Goal: Transaction & Acquisition: Download file/media

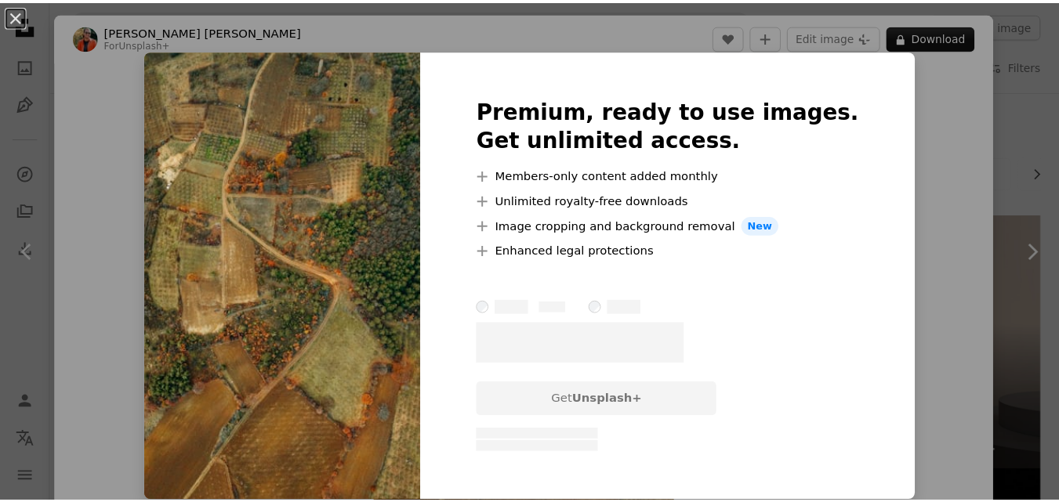
scroll to position [1568, 0]
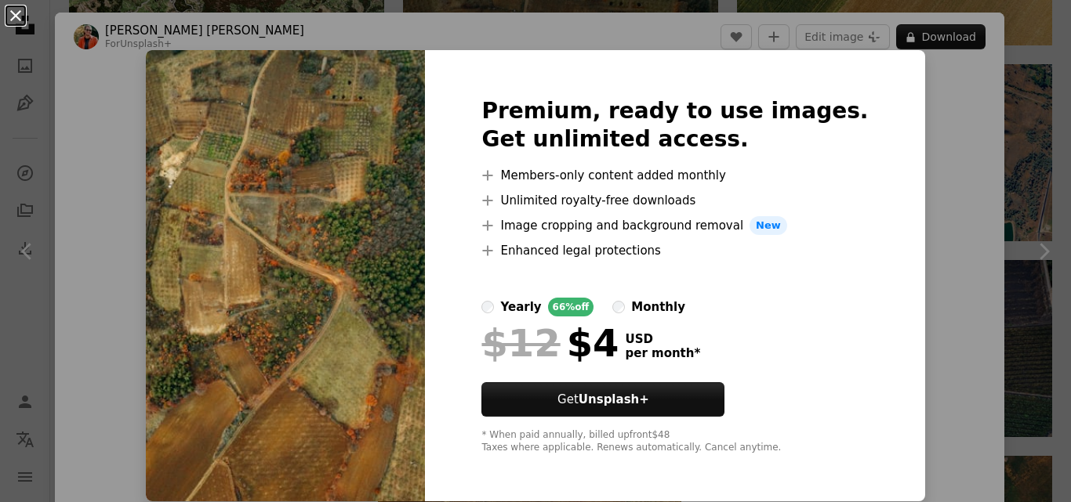
click at [20, 19] on button "An X shape" at bounding box center [15, 15] width 19 height 19
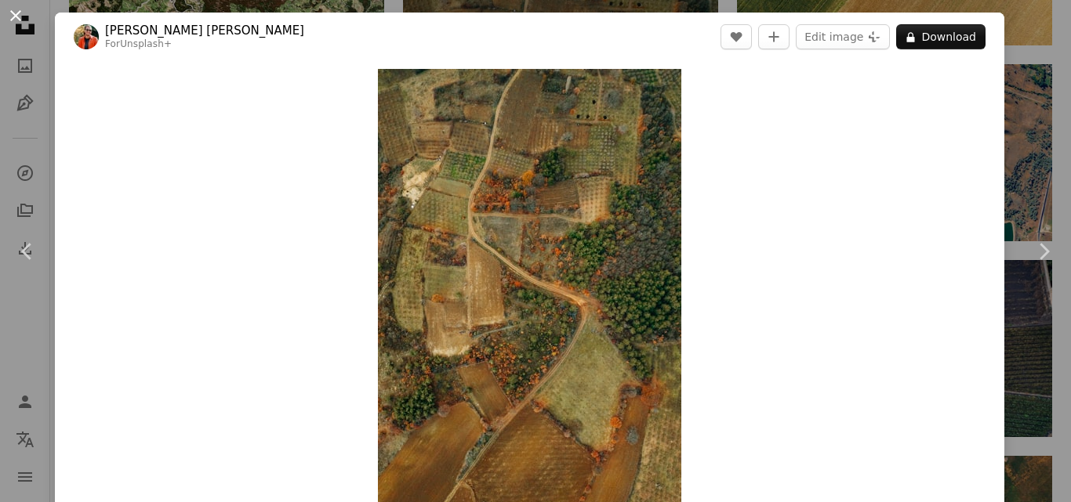
click at [22, 18] on button "An X shape" at bounding box center [15, 15] width 19 height 19
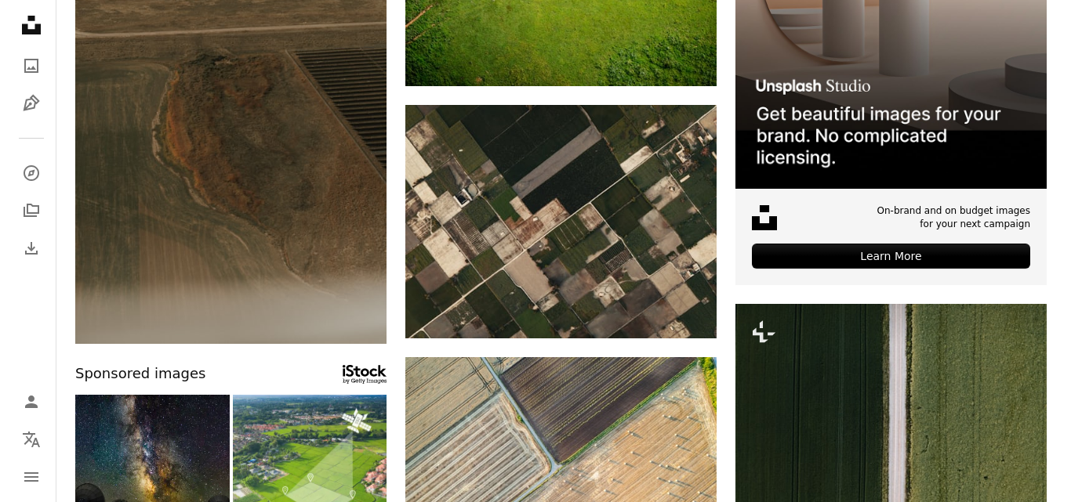
scroll to position [314, 0]
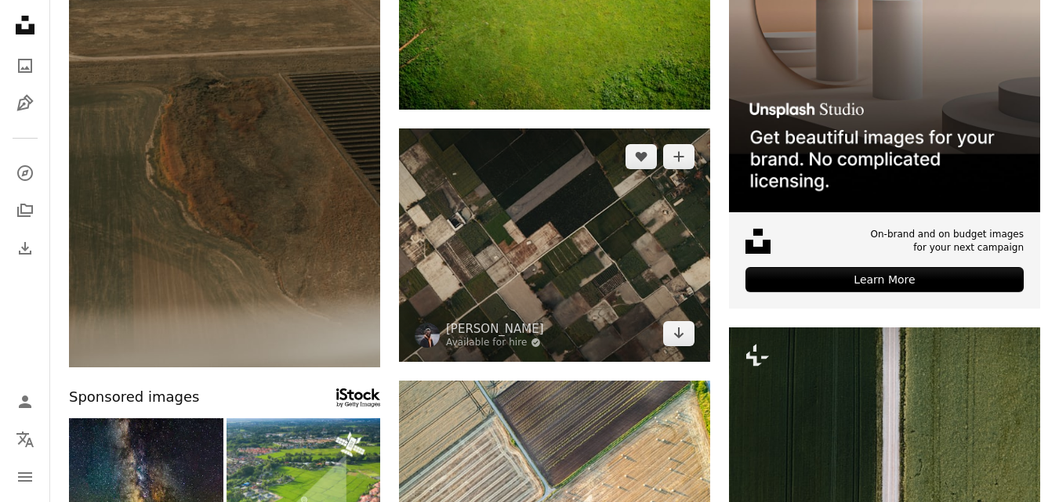
click at [574, 256] on img at bounding box center [554, 246] width 311 height 234
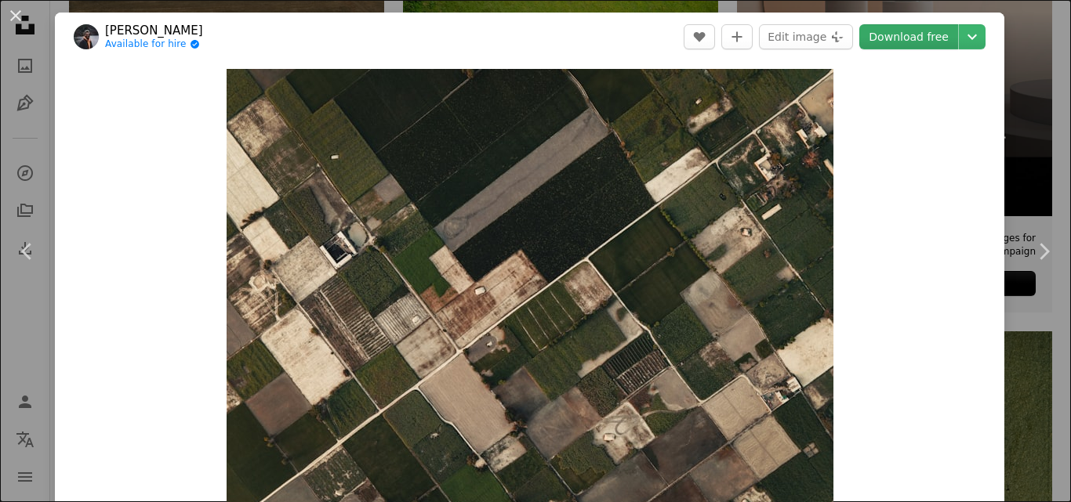
click at [907, 37] on link "Download free" at bounding box center [908, 36] width 99 height 25
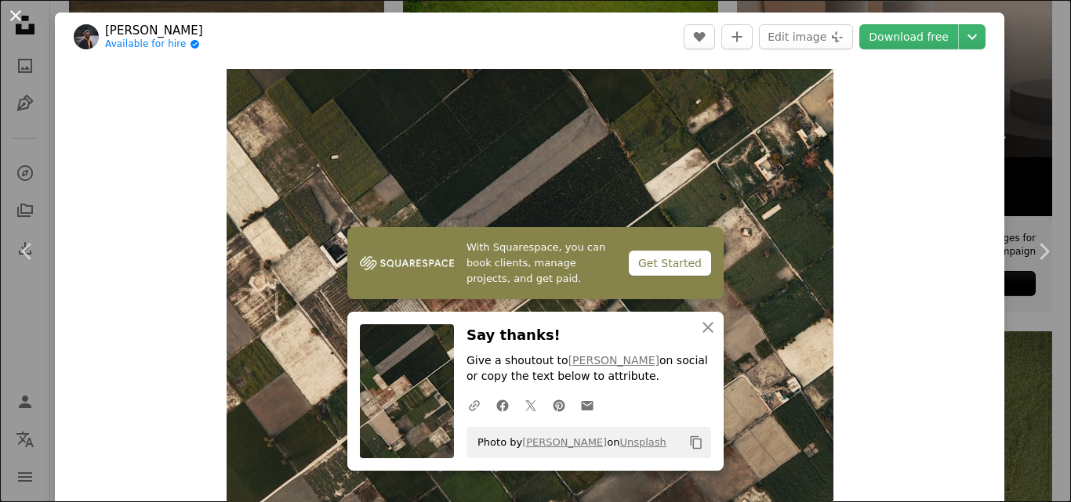
click at [16, 17] on button "An X shape" at bounding box center [15, 15] width 19 height 19
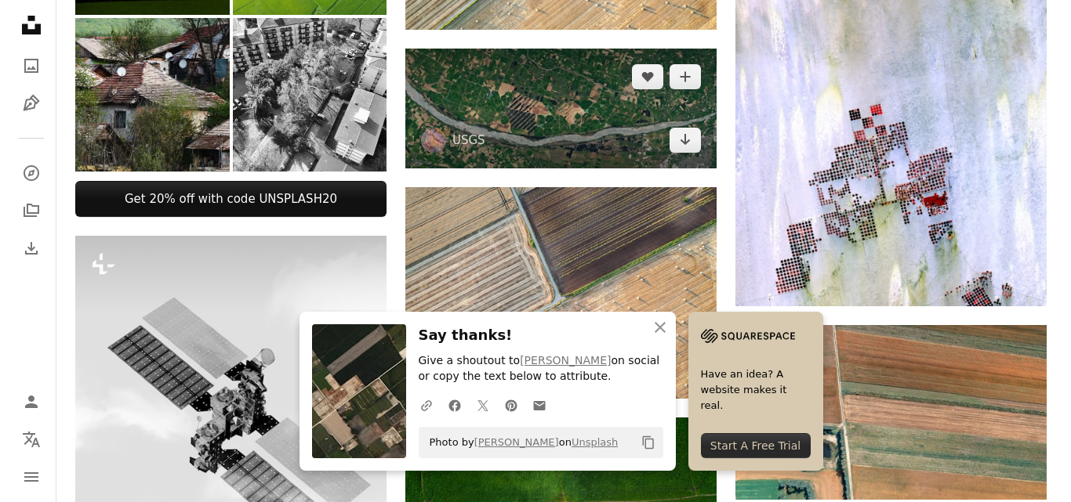
scroll to position [1097, 0]
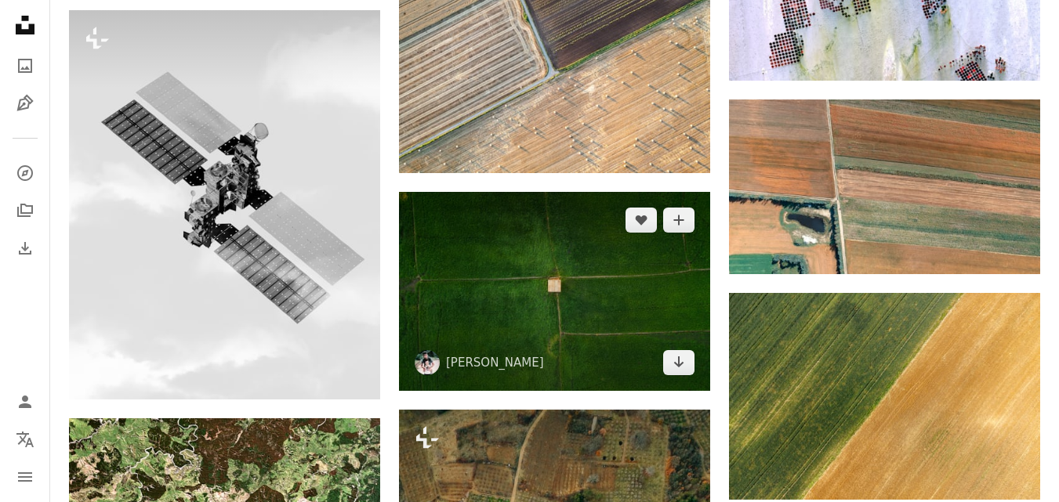
click at [530, 240] on img at bounding box center [554, 292] width 311 height 200
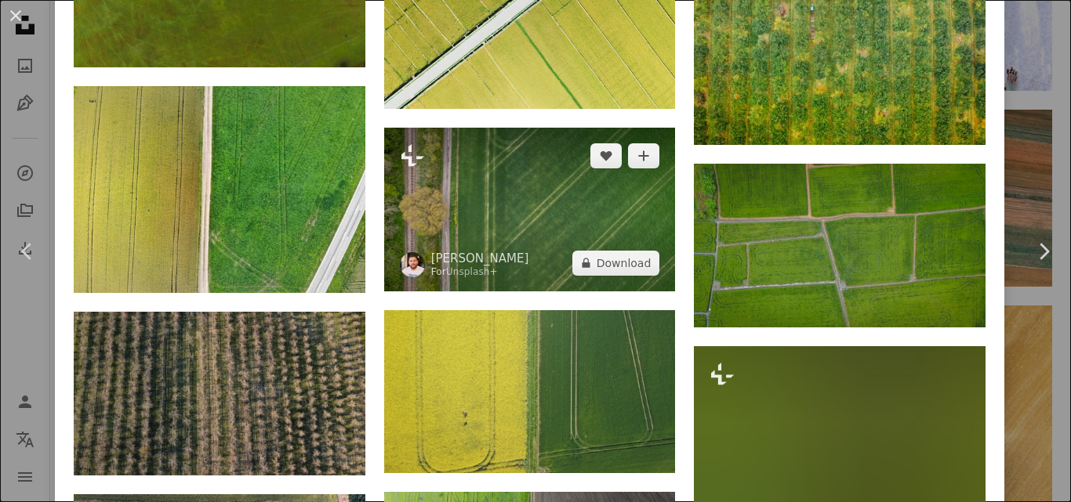
scroll to position [1568, 0]
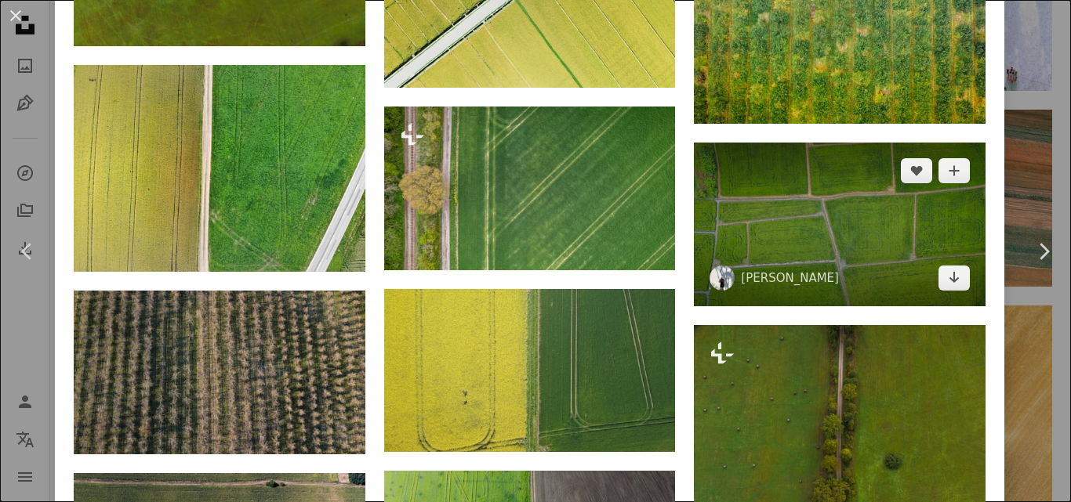
click at [805, 215] on img at bounding box center [840, 225] width 292 height 164
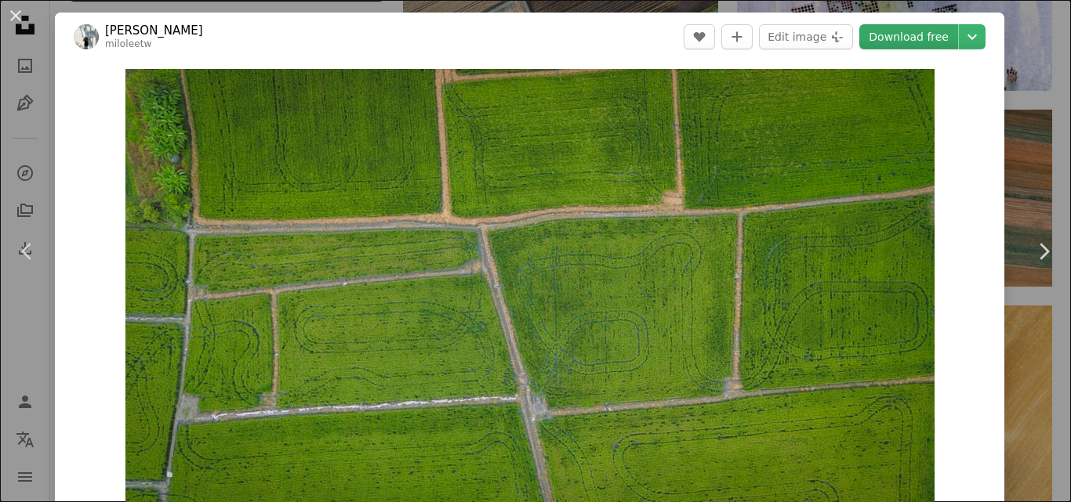
click at [905, 36] on link "Download free" at bounding box center [908, 36] width 99 height 25
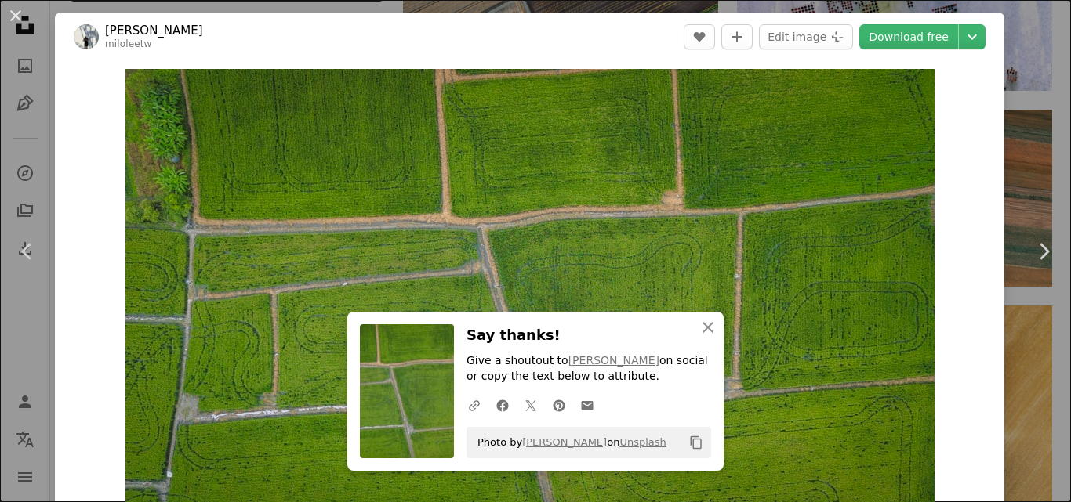
click at [63, 131] on div "Zoom in" at bounding box center [529, 296] width 949 height 471
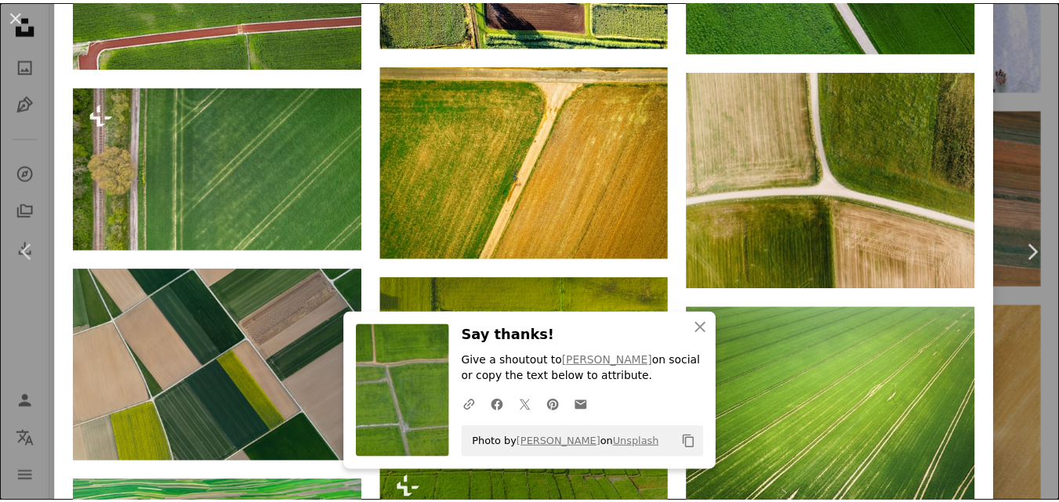
scroll to position [1568, 0]
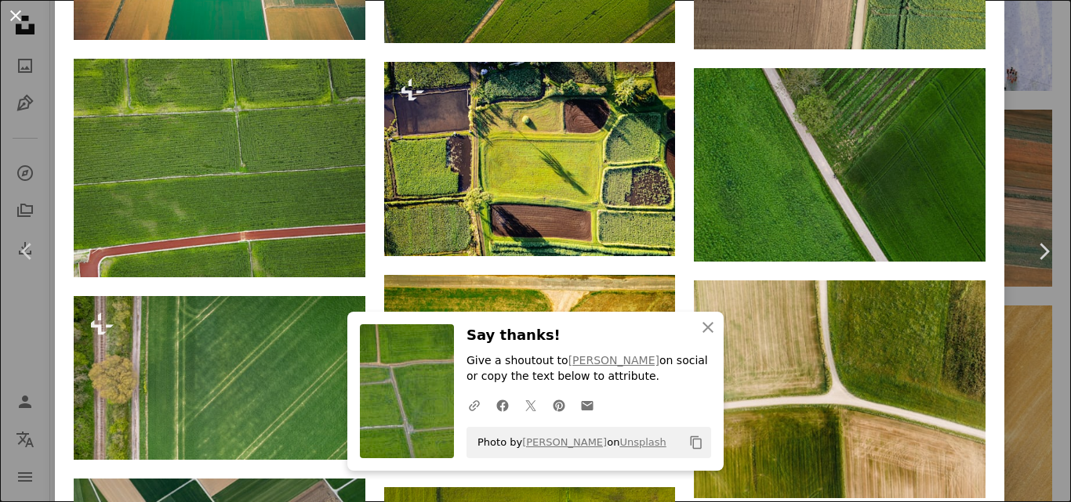
click at [17, 13] on button "An X shape" at bounding box center [15, 15] width 19 height 19
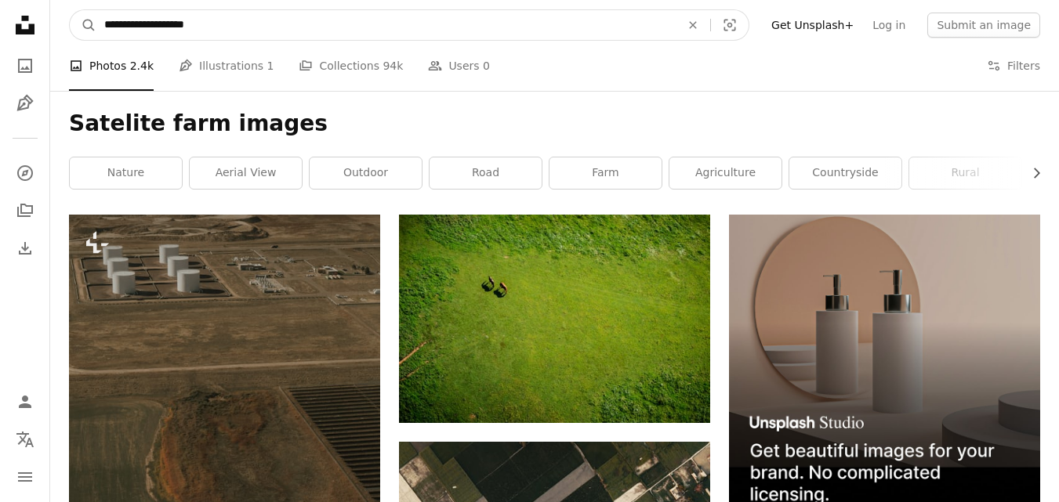
click at [164, 25] on input "**********" at bounding box center [385, 25] width 579 height 30
type input "**********"
click button "A magnifying glass" at bounding box center [83, 25] width 27 height 30
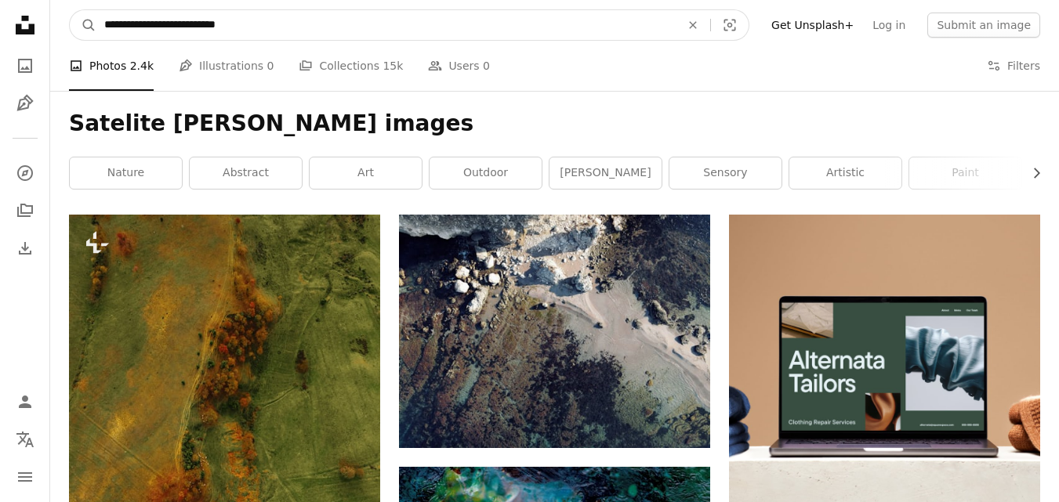
click at [199, 20] on input "**********" at bounding box center [385, 25] width 579 height 30
type input "**********"
click button "A magnifying glass" at bounding box center [83, 25] width 27 height 30
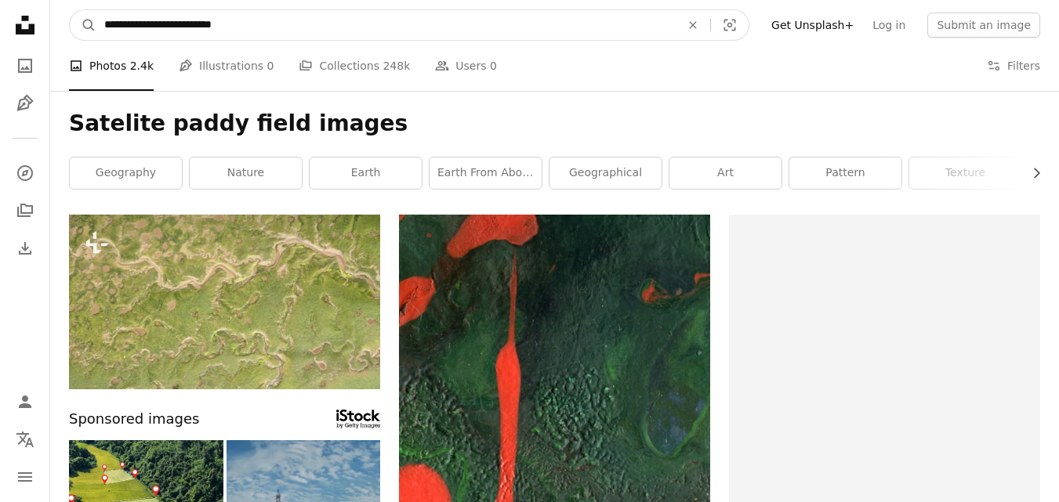
click at [140, 29] on input "**********" at bounding box center [385, 25] width 579 height 30
type input "**********"
click button "A magnifying glass" at bounding box center [83, 25] width 27 height 30
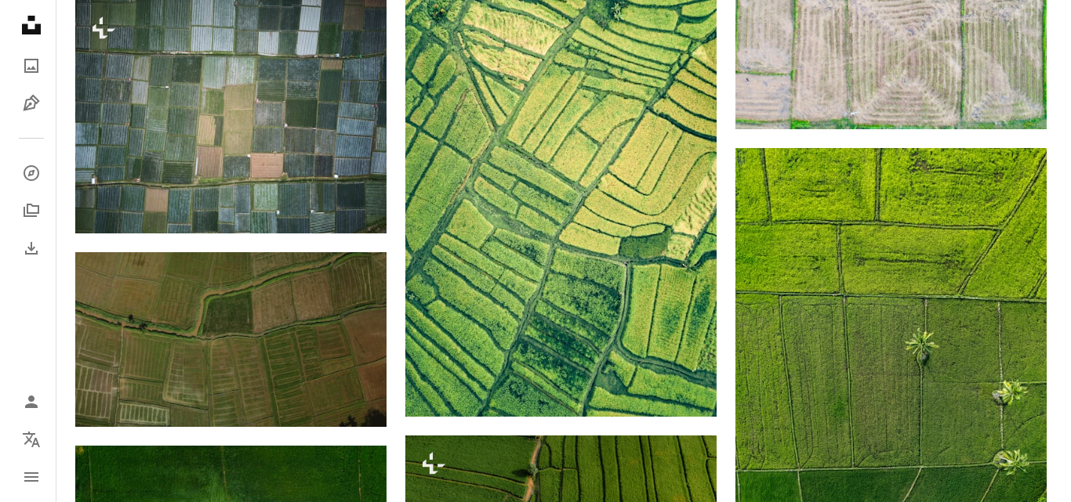
scroll to position [1176, 0]
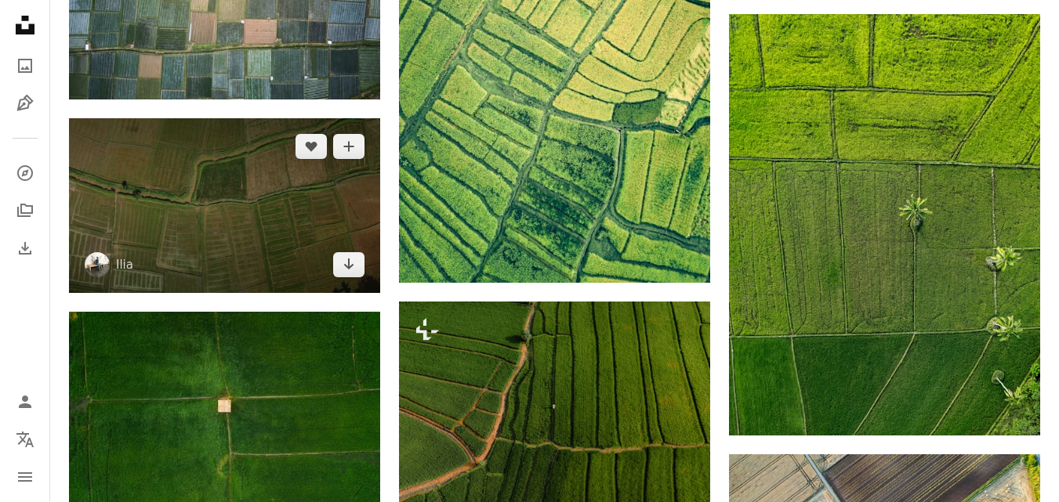
click at [214, 222] on img at bounding box center [224, 205] width 311 height 175
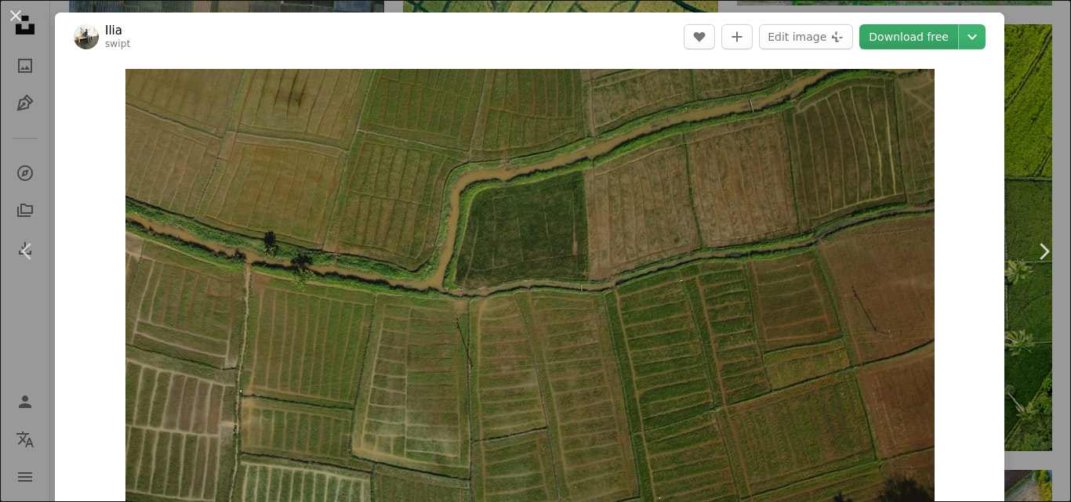
click at [896, 42] on link "Download free" at bounding box center [908, 36] width 99 height 25
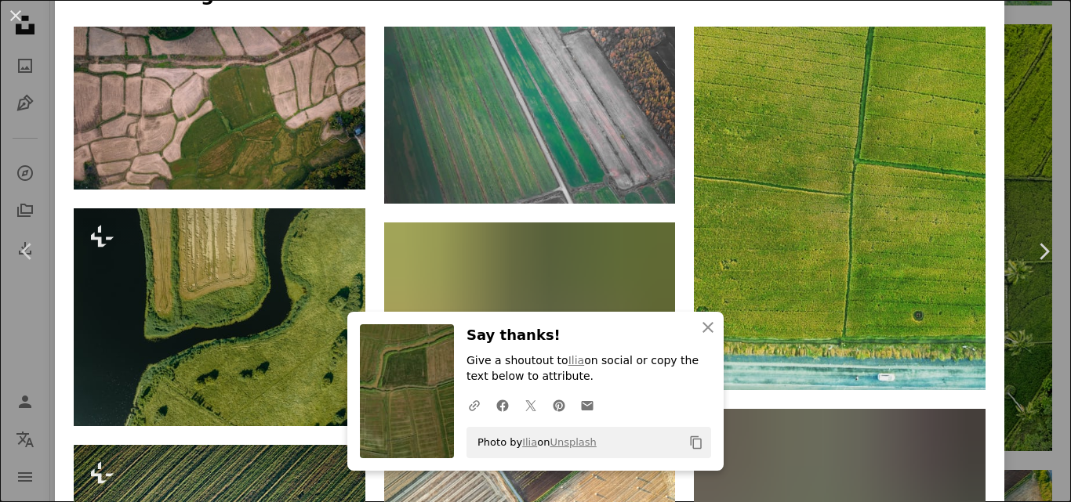
scroll to position [1176, 0]
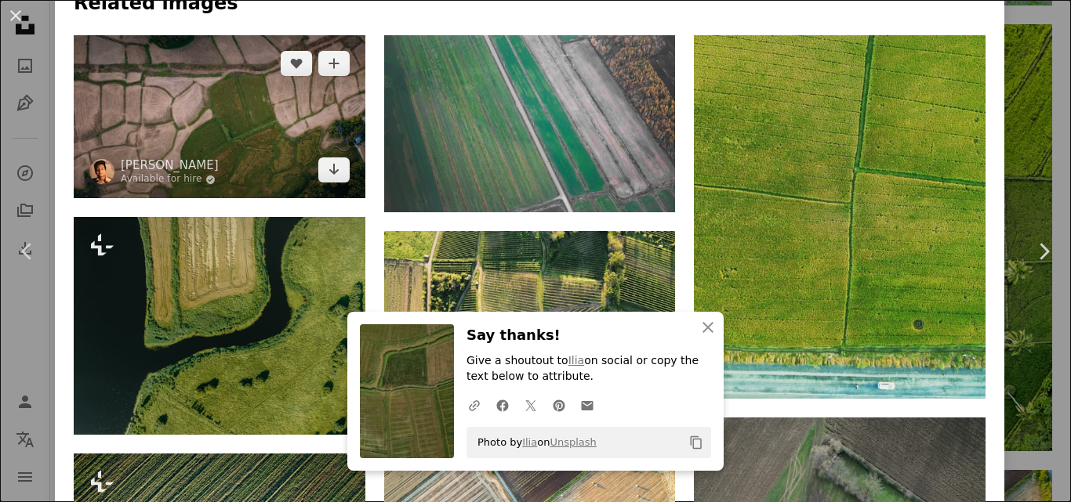
click at [268, 117] on img at bounding box center [220, 117] width 292 height 164
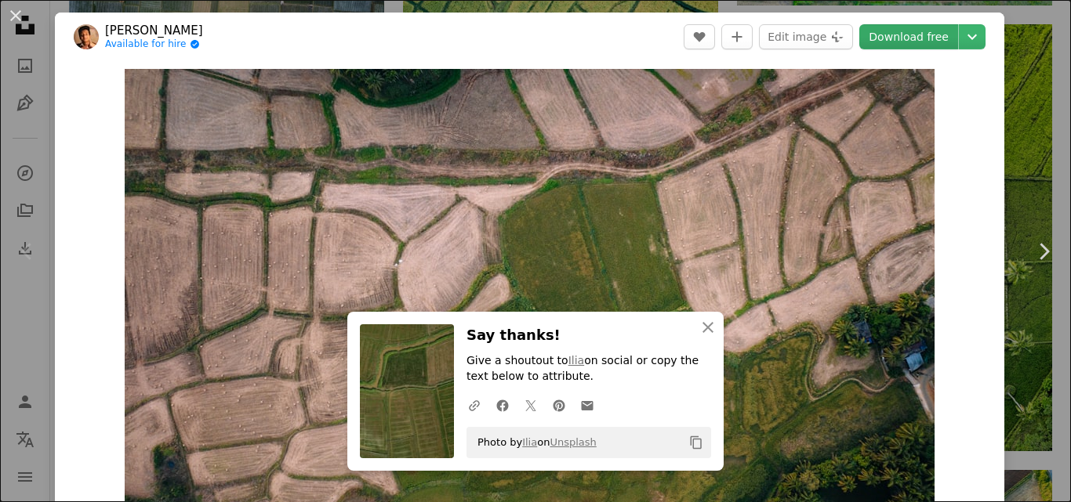
click at [896, 31] on link "Download free" at bounding box center [908, 36] width 99 height 25
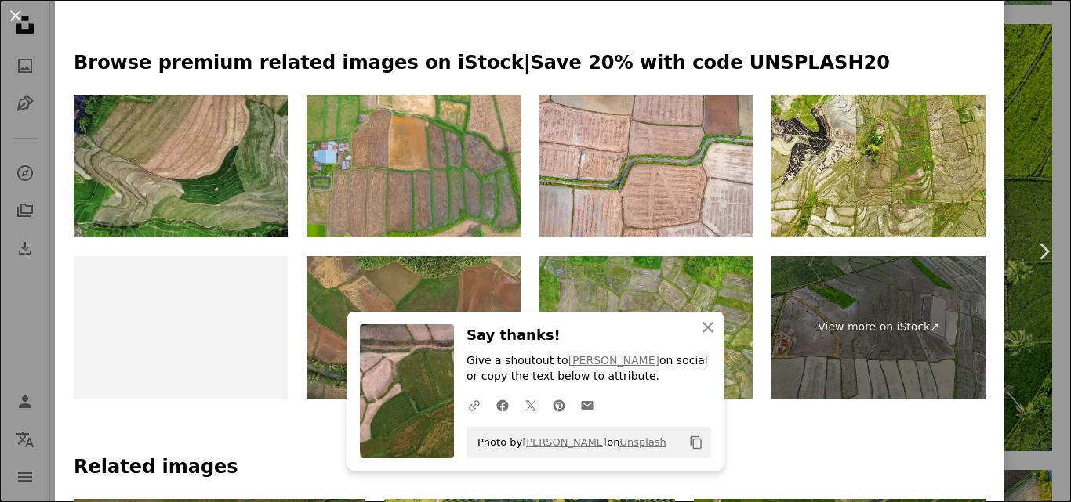
scroll to position [862, 0]
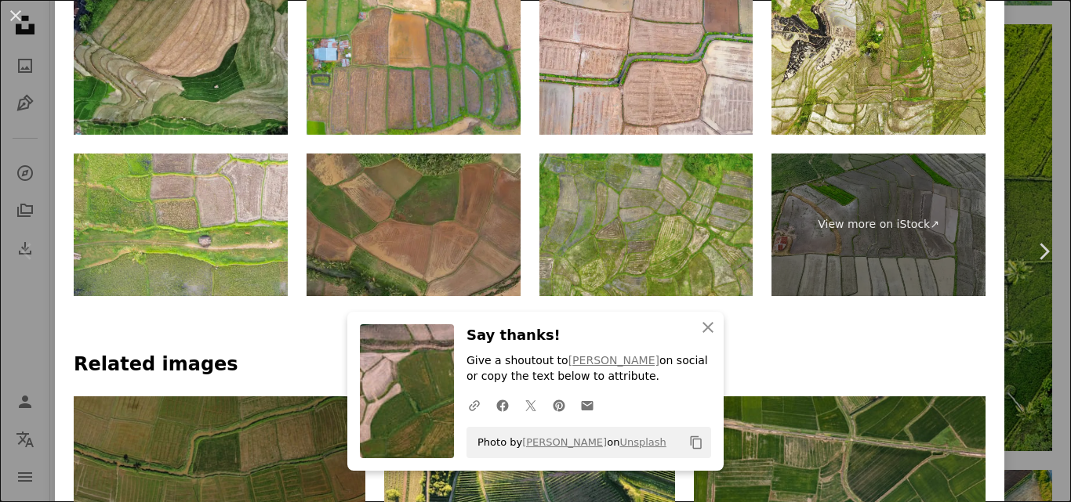
click at [437, 200] on img at bounding box center [413, 225] width 214 height 143
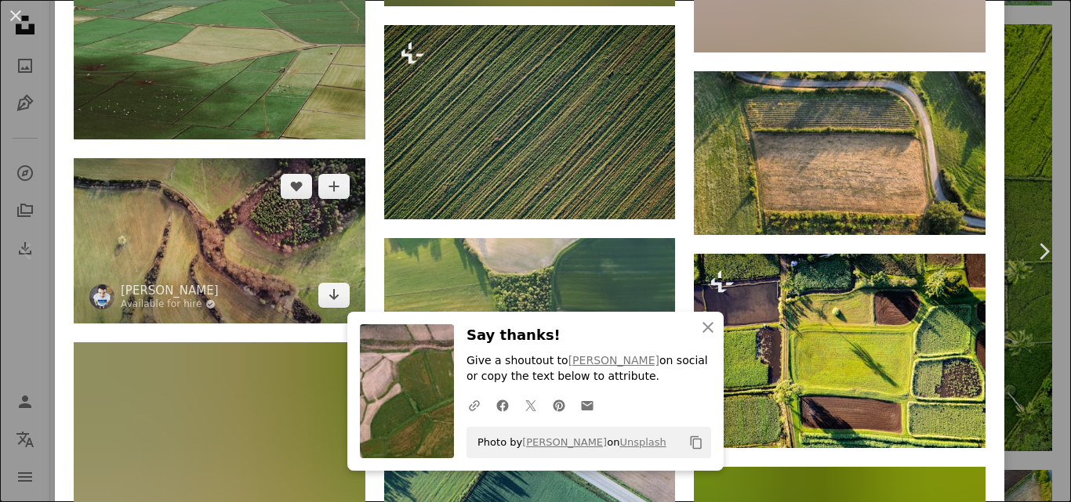
scroll to position [4394, 0]
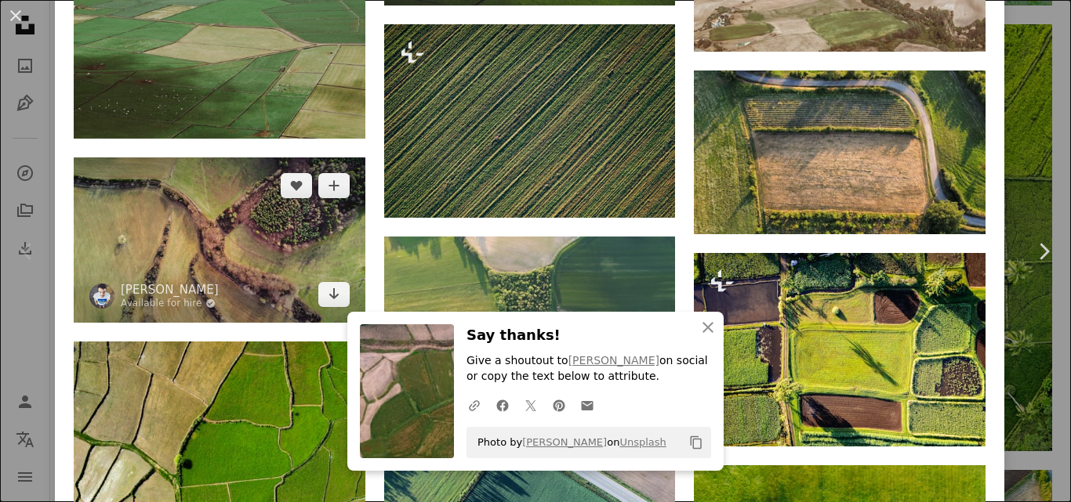
click at [251, 194] on img at bounding box center [220, 240] width 292 height 165
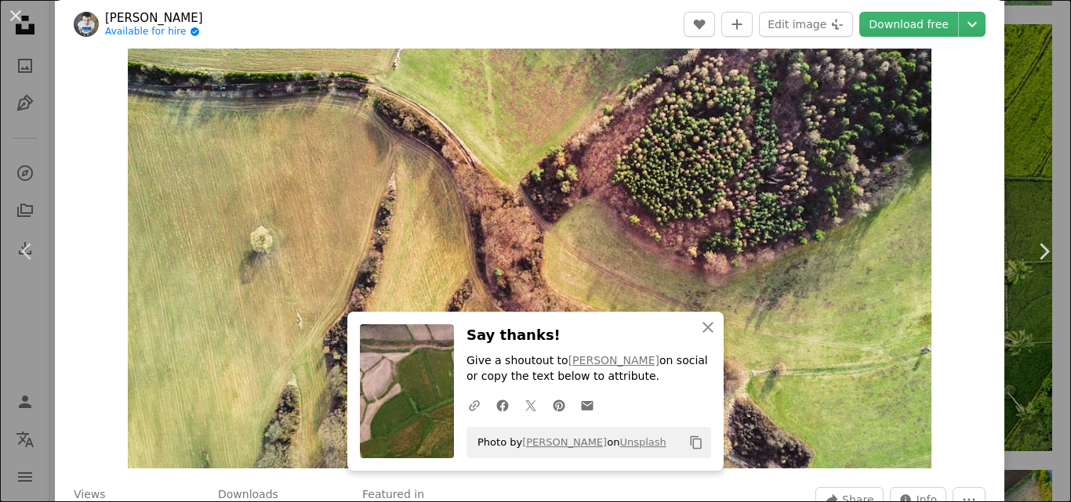
scroll to position [157, 0]
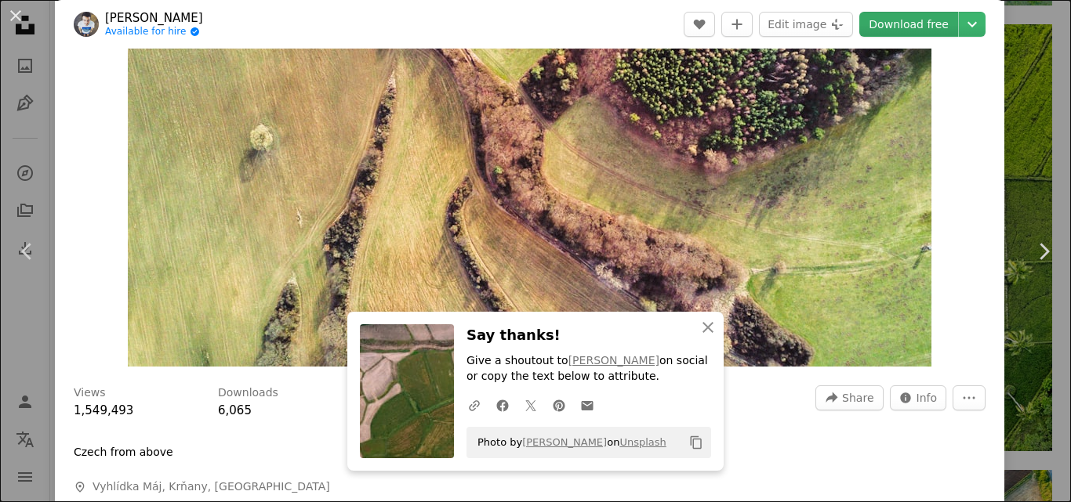
click at [908, 27] on link "Download free" at bounding box center [908, 24] width 99 height 25
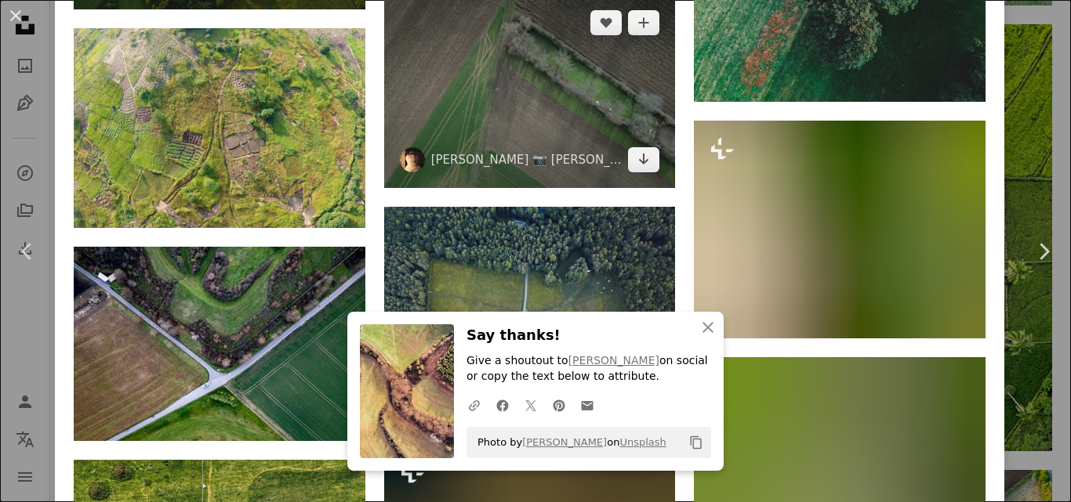
scroll to position [5796, 0]
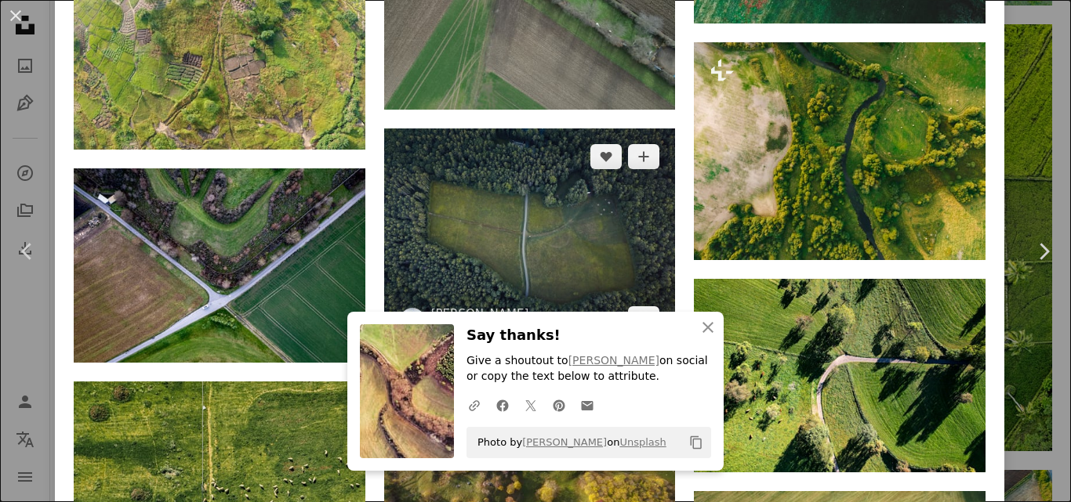
click at [527, 160] on img at bounding box center [530, 238] width 292 height 219
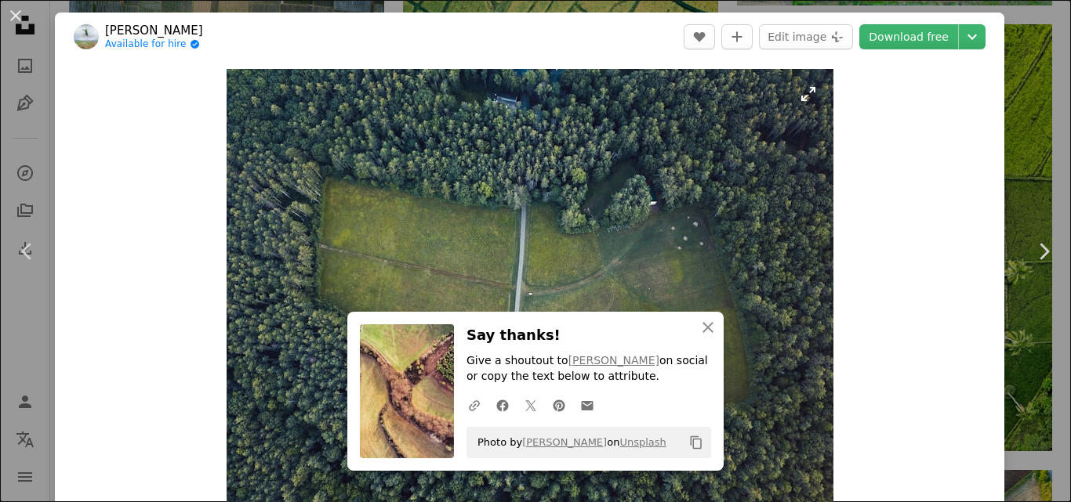
scroll to position [78, 0]
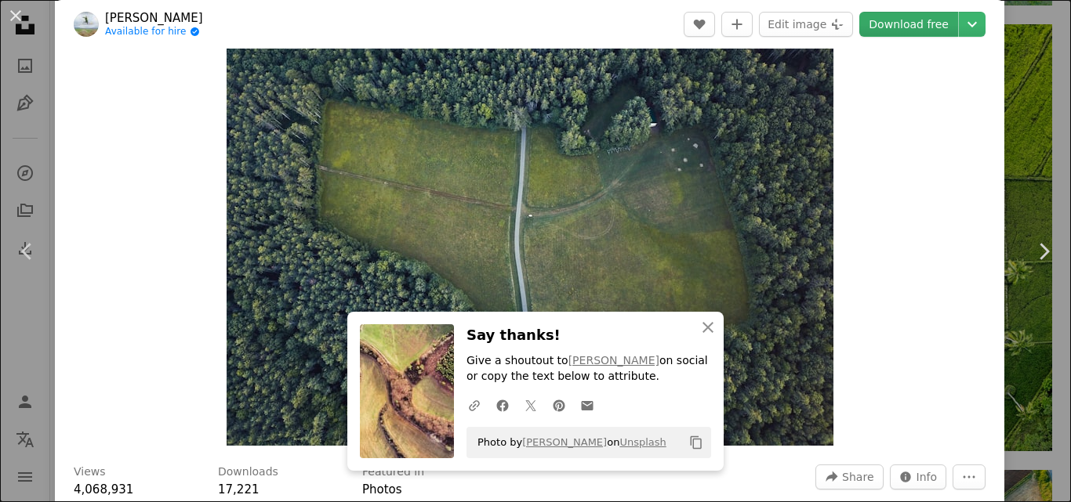
click at [888, 28] on link "Download free" at bounding box center [908, 24] width 99 height 25
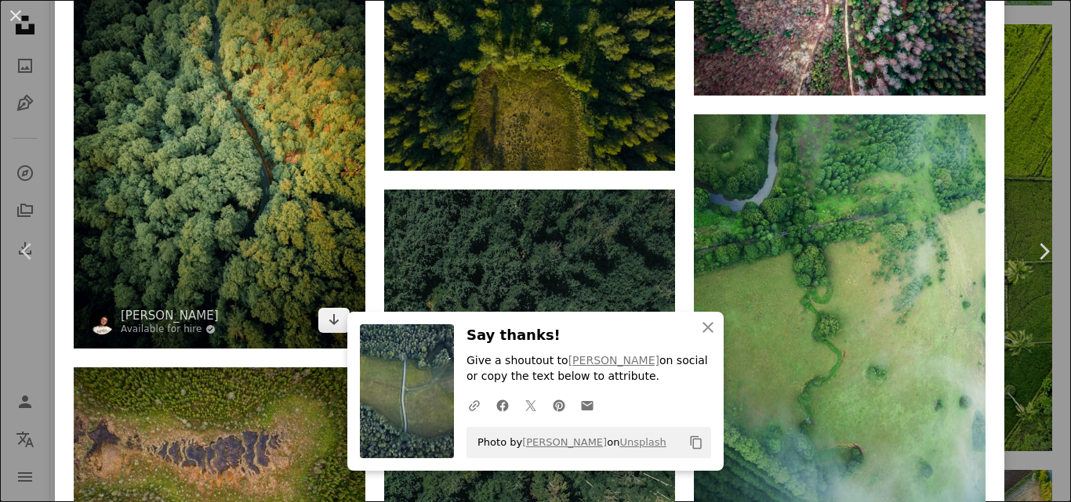
scroll to position [3370, 0]
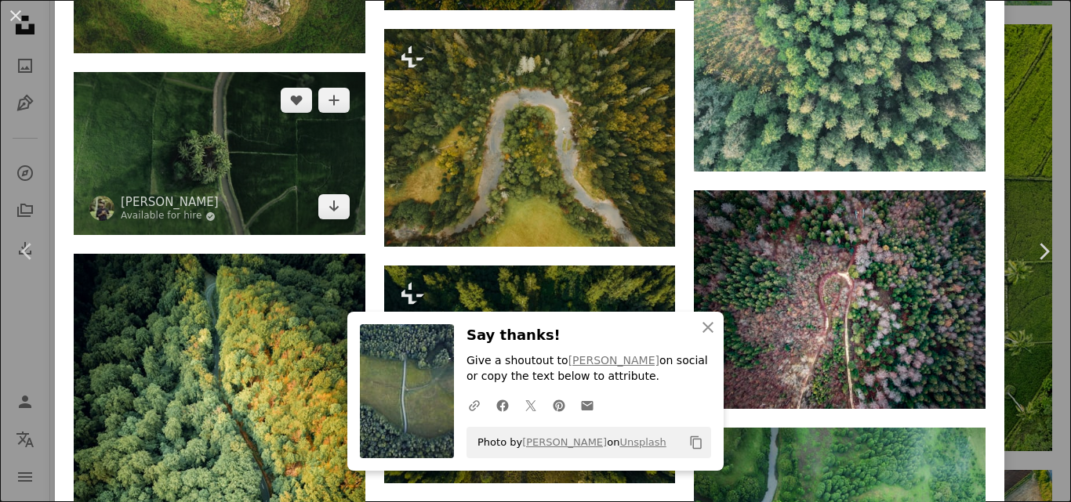
click at [211, 132] on img at bounding box center [220, 154] width 292 height 164
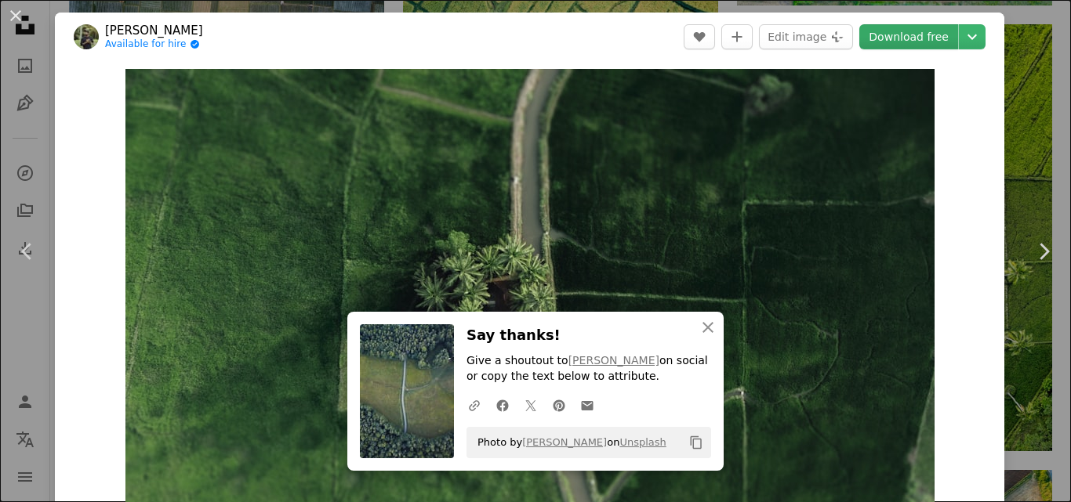
click at [890, 34] on link "Download free" at bounding box center [908, 36] width 99 height 25
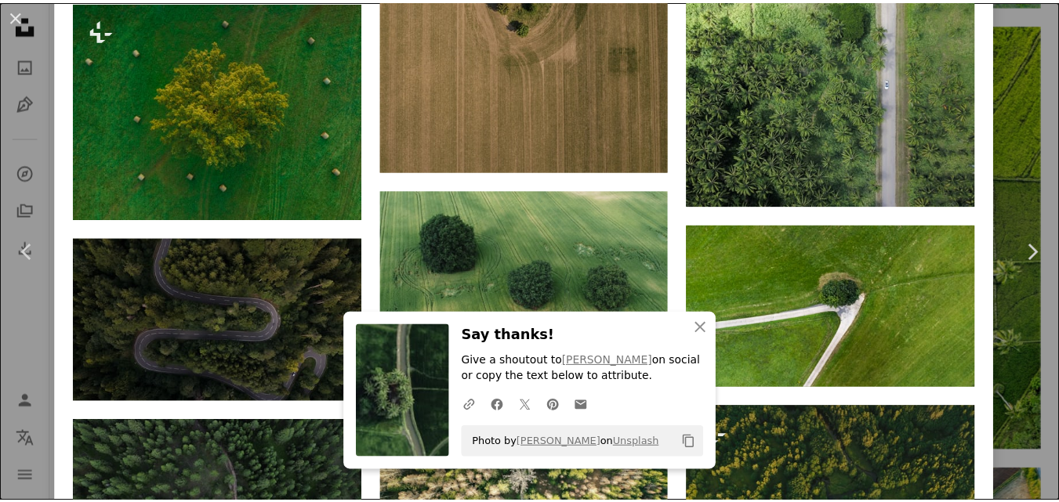
scroll to position [5204, 0]
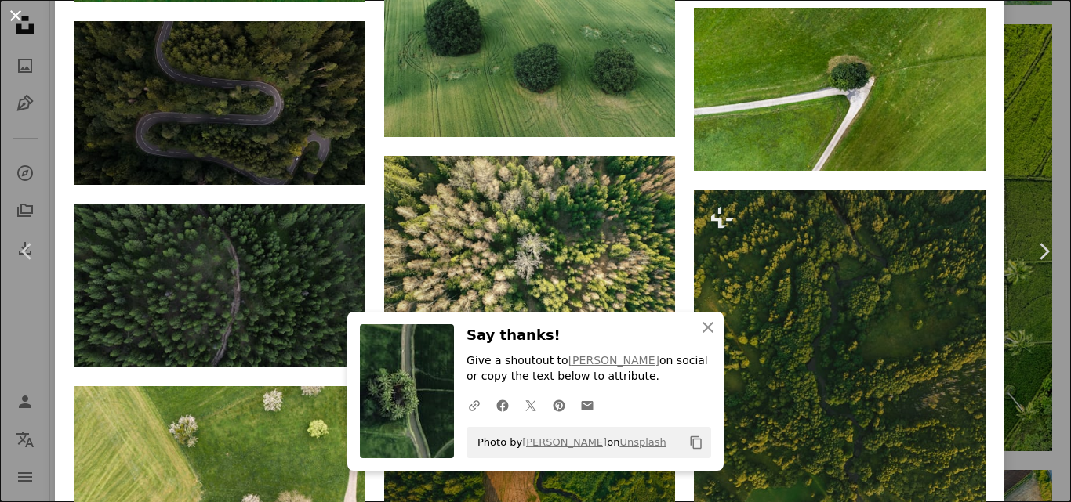
click at [13, 15] on button "An X shape" at bounding box center [15, 15] width 19 height 19
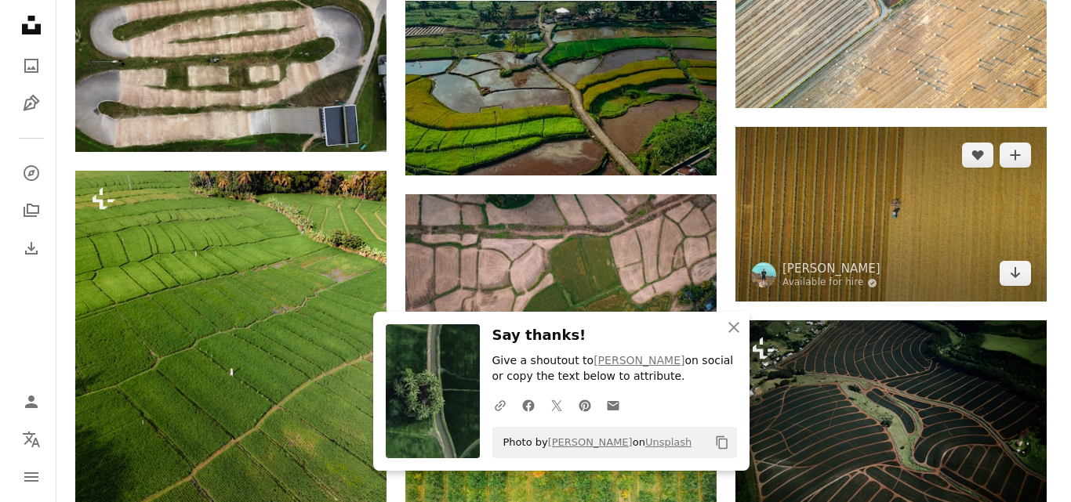
scroll to position [1881, 0]
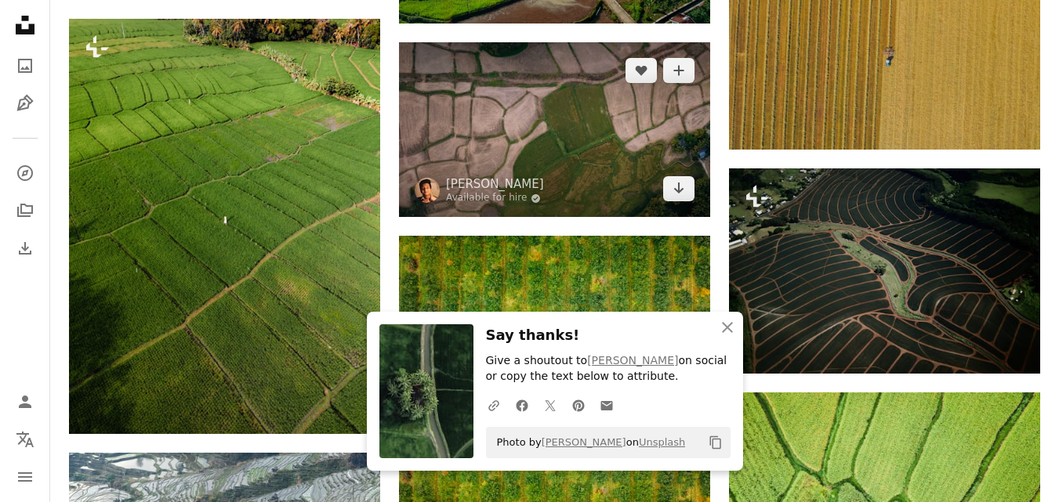
click at [615, 172] on img at bounding box center [554, 129] width 311 height 175
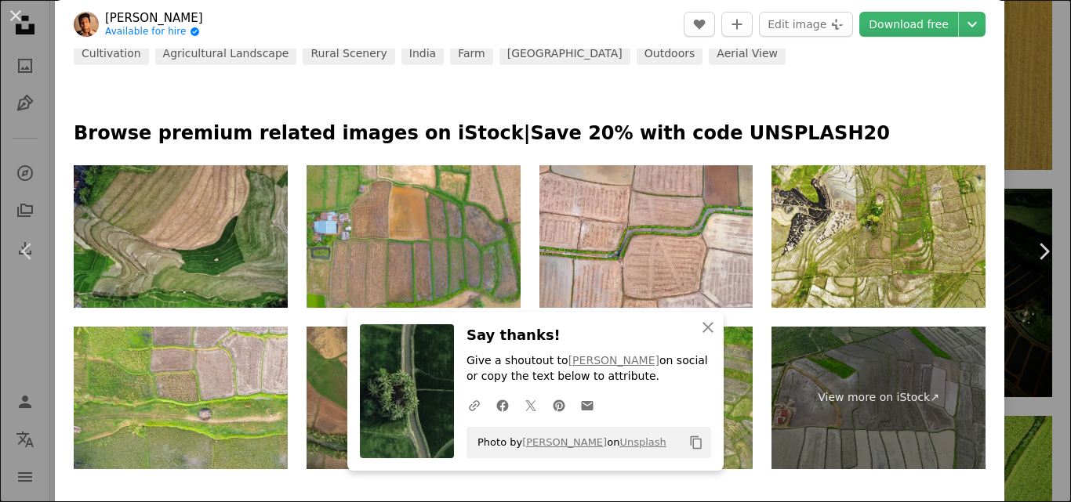
scroll to position [784, 0]
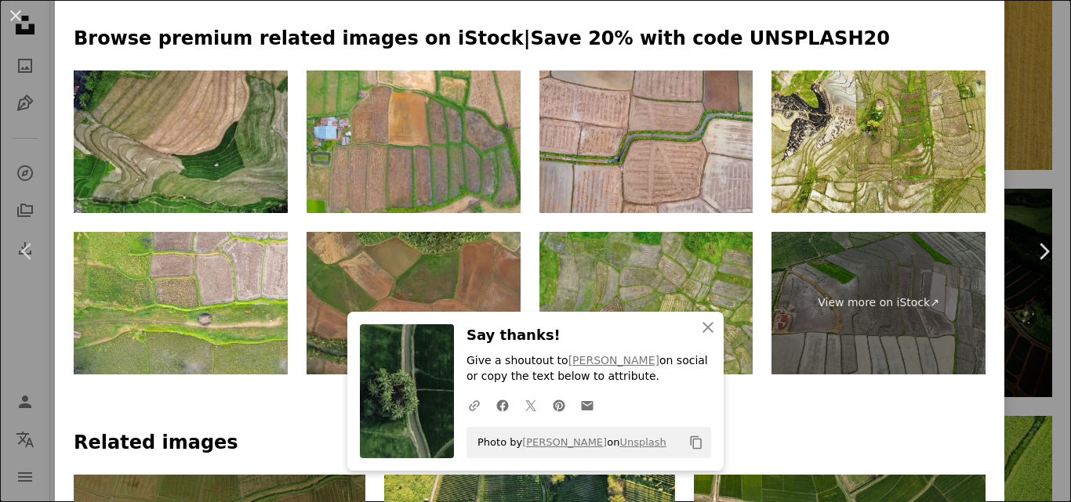
click at [654, 132] on img at bounding box center [646, 142] width 214 height 143
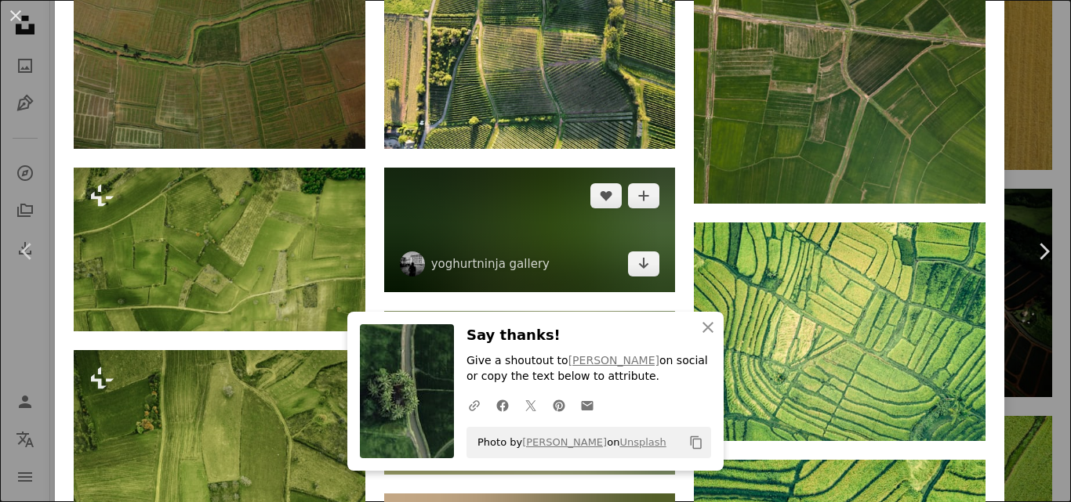
scroll to position [1176, 0]
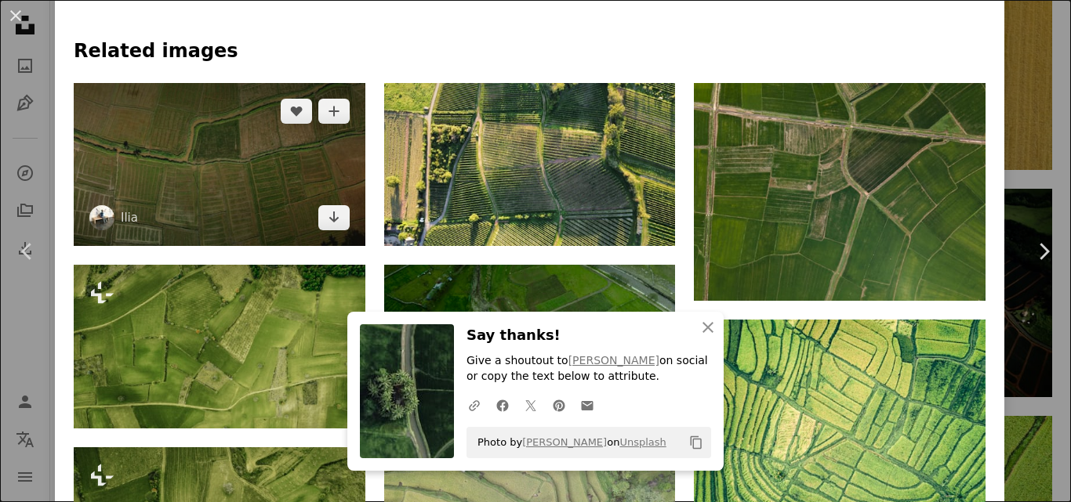
click at [203, 191] on img at bounding box center [220, 165] width 292 height 164
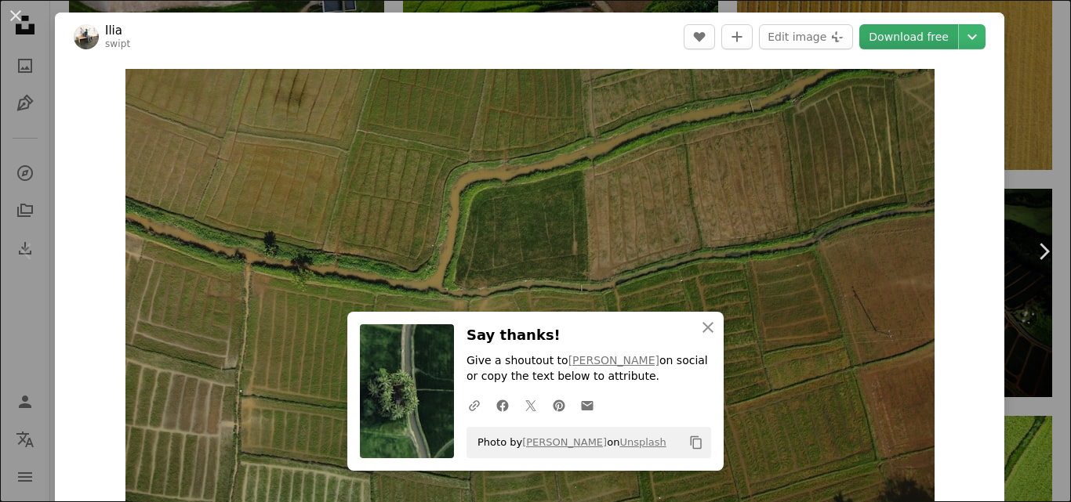
click at [897, 41] on link "Download free" at bounding box center [908, 36] width 99 height 25
